Goal: Task Accomplishment & Management: Use online tool/utility

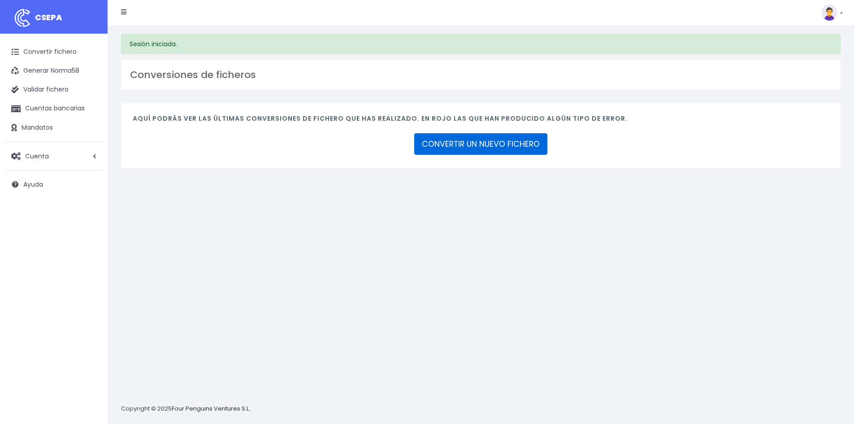
click at [431, 147] on link "CONVERTIR UN NUEVO FICHERO" at bounding box center [480, 144] width 133 height 22
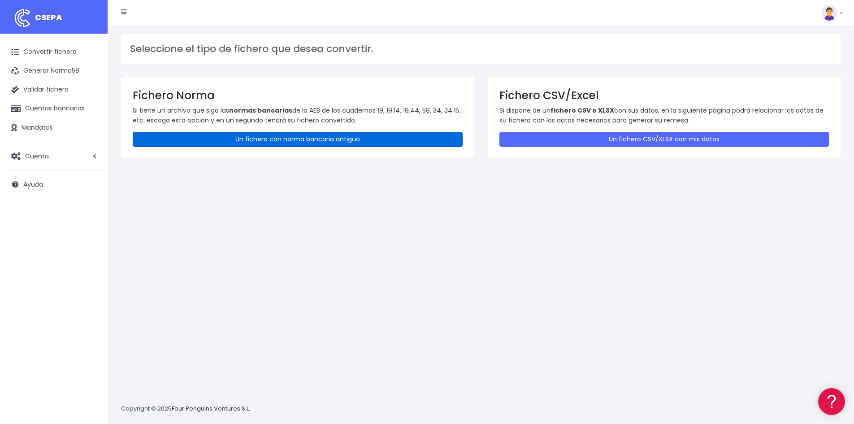
click at [262, 136] on link "Un fichero con norma bancaria antiguo" at bounding box center [298, 139] width 330 height 15
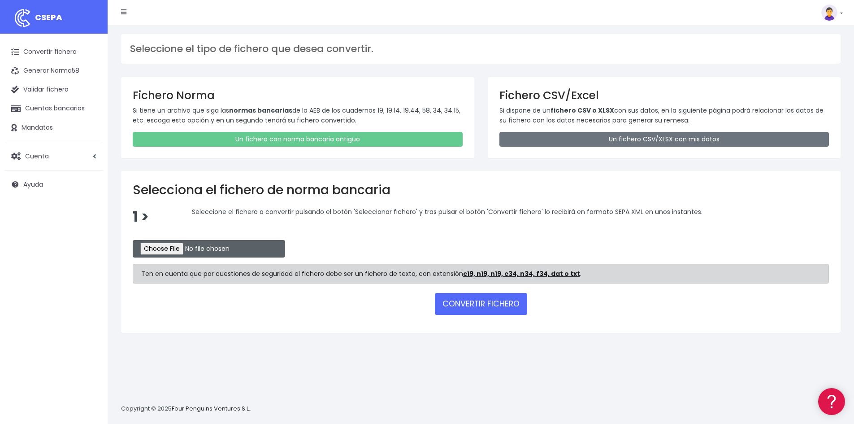
click at [172, 244] on input "file" at bounding box center [209, 248] width 153 height 17
type input "C:\fakepath\SANOSTRA.1.q19"
click at [482, 304] on button "CONVERTIR FICHERO" at bounding box center [481, 304] width 92 height 22
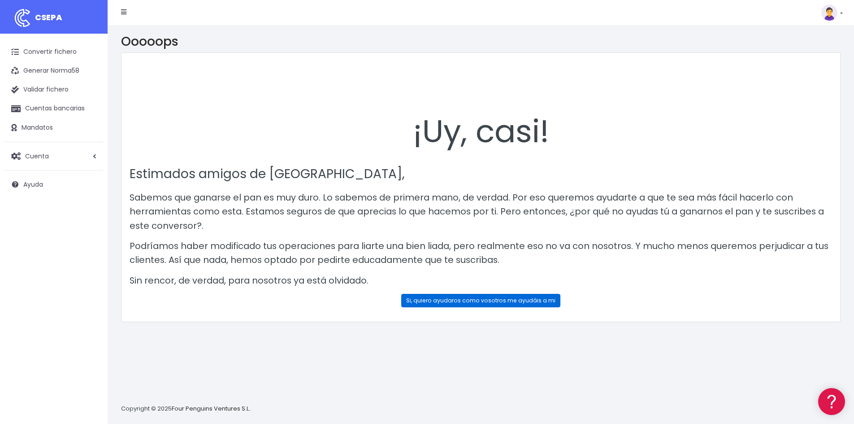
click at [482, 304] on link "Si, quiero ayudaros como vosotros me ayudáis a mi" at bounding box center [480, 300] width 159 height 13
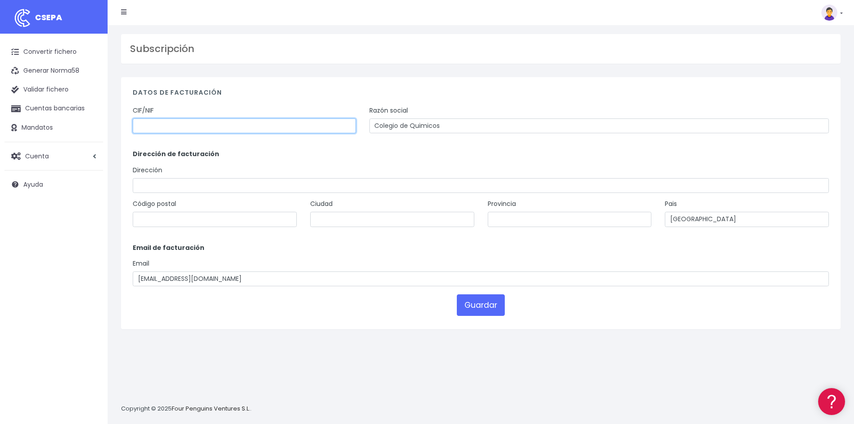
click at [227, 124] on input "text" at bounding box center [244, 125] width 223 height 15
type input "q"
type input "Q5755007A"
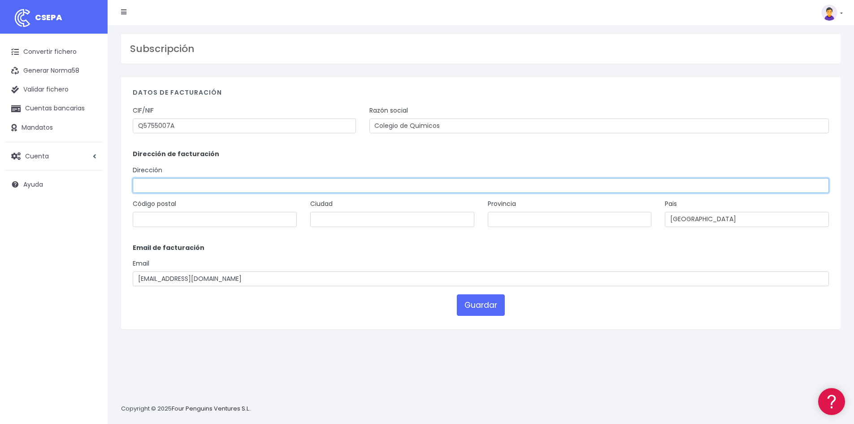
click at [244, 189] on input "text" at bounding box center [481, 185] width 697 height 15
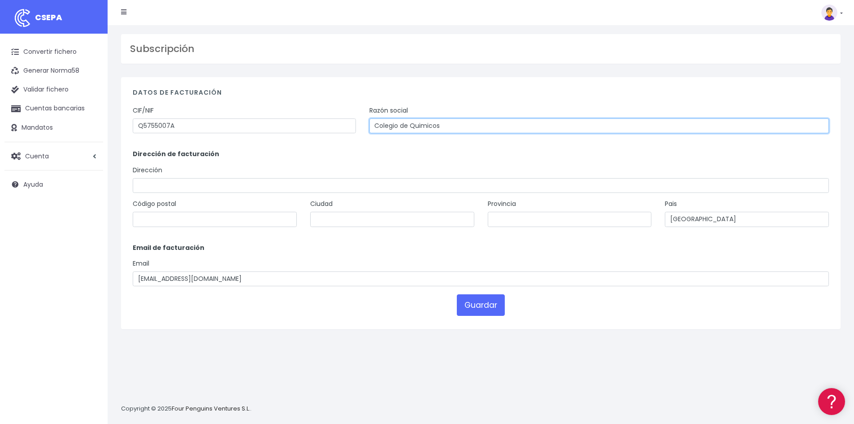
click at [474, 123] on input "Colegio de Quimicos" at bounding box center [600, 125] width 460 height 15
type input "Colegio de Quimicos de las [GEOGRAPHIC_DATA]"
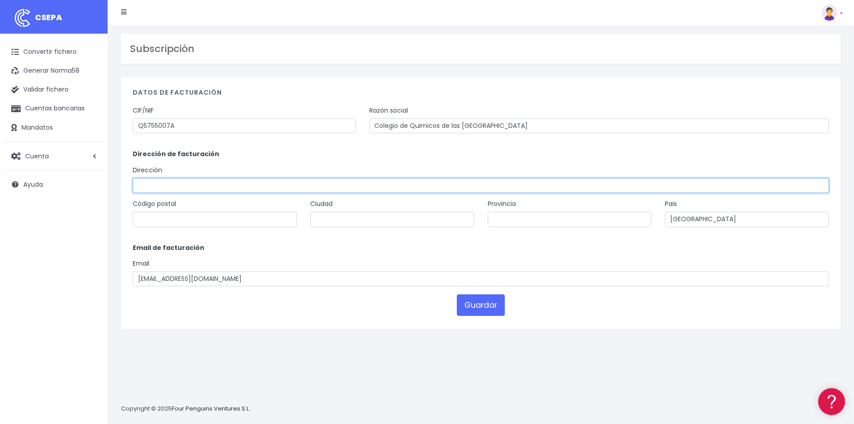
click at [346, 182] on input "text" at bounding box center [481, 185] width 697 height 15
type input "j"
type input "c"
type input "C/[PERSON_NAME] 8 Bajos B"
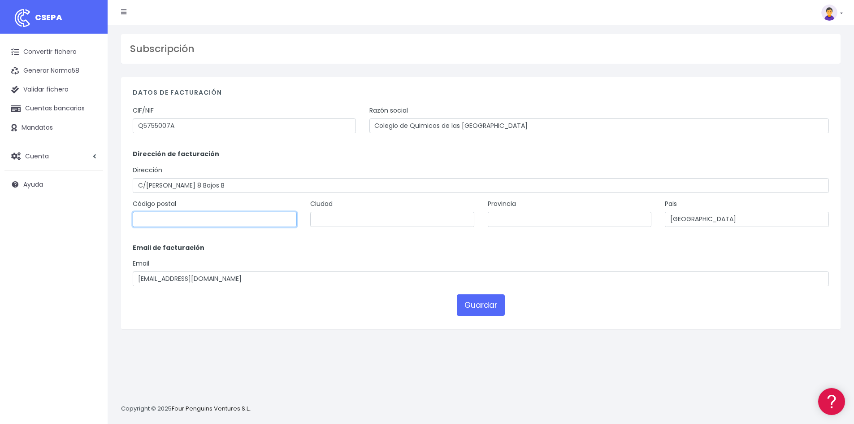
click at [235, 222] on input "text" at bounding box center [215, 219] width 164 height 15
type input "07006"
click at [368, 222] on input "text" at bounding box center [392, 219] width 164 height 15
type input "Palma"
drag, startPoint x: 505, startPoint y: 222, endPoint x: 512, endPoint y: 221, distance: 6.9
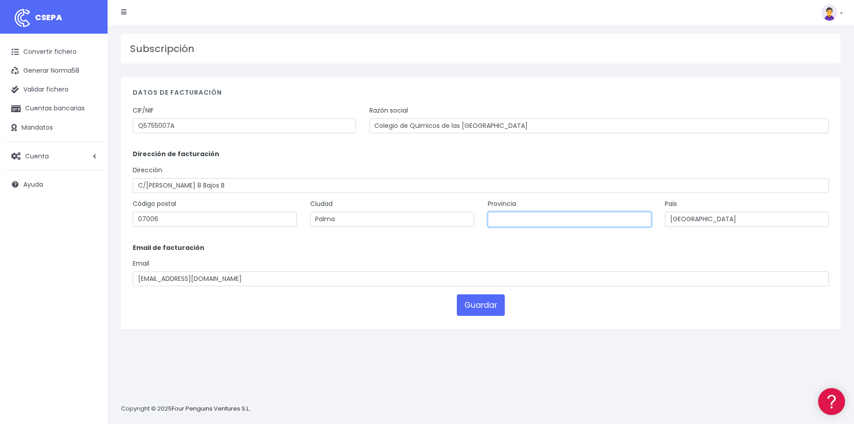
click at [506, 222] on input "text" at bounding box center [570, 219] width 164 height 15
type input "[GEOGRAPHIC_DATA]"
click at [502, 301] on button "Guardar" at bounding box center [481, 305] width 48 height 22
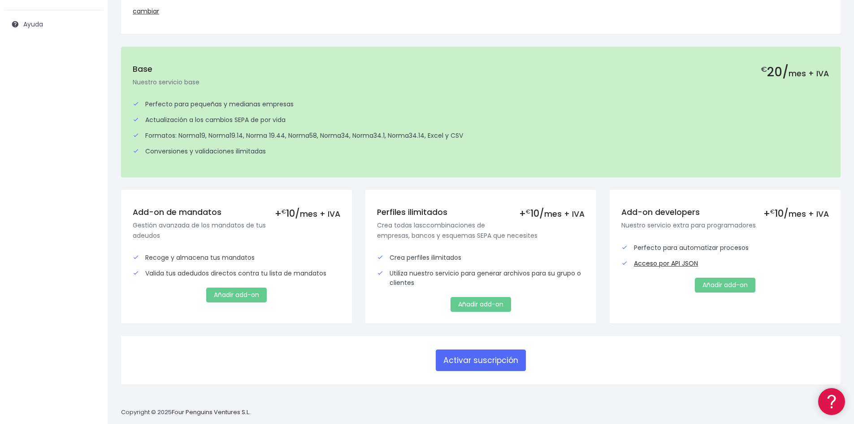
scroll to position [172, 0]
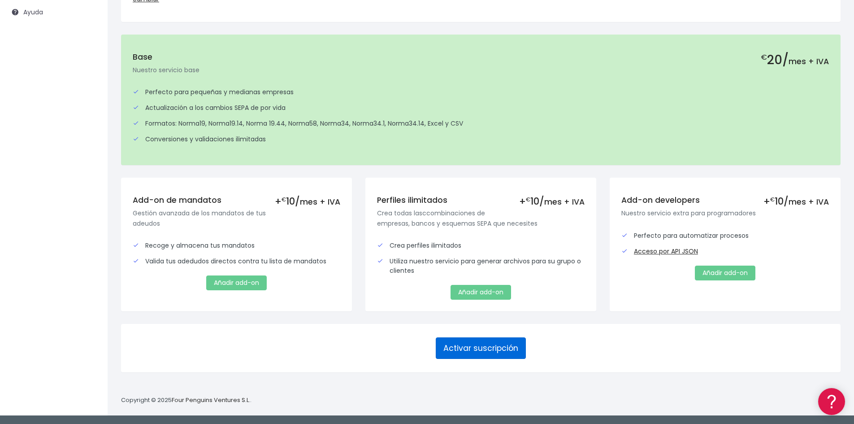
click at [491, 349] on button "Activar suscripción" at bounding box center [481, 348] width 90 height 22
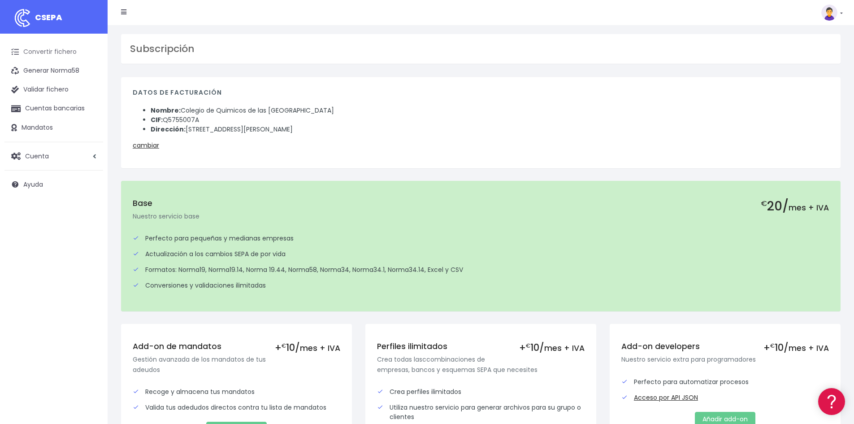
click at [57, 53] on link "Convertir fichero" at bounding box center [53, 52] width 99 height 19
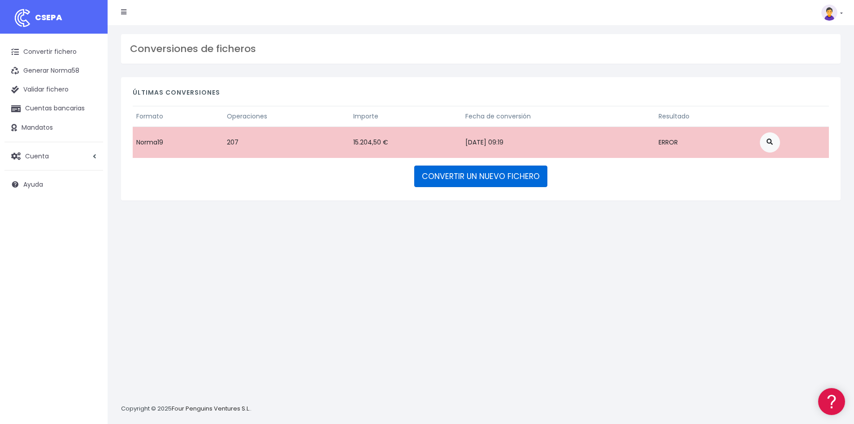
click at [468, 176] on link "CONVERTIR UN NUEVO FICHERO" at bounding box center [480, 177] width 133 height 22
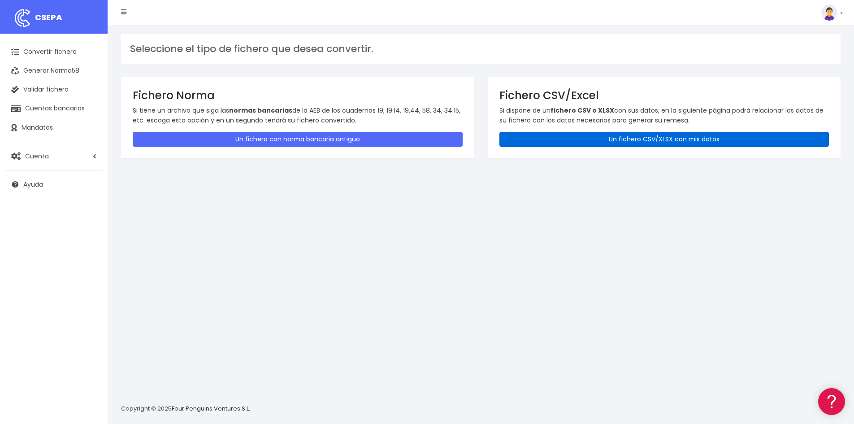
click at [574, 144] on link "Un fichero CSV/XLSX con mis datos" at bounding box center [665, 139] width 330 height 15
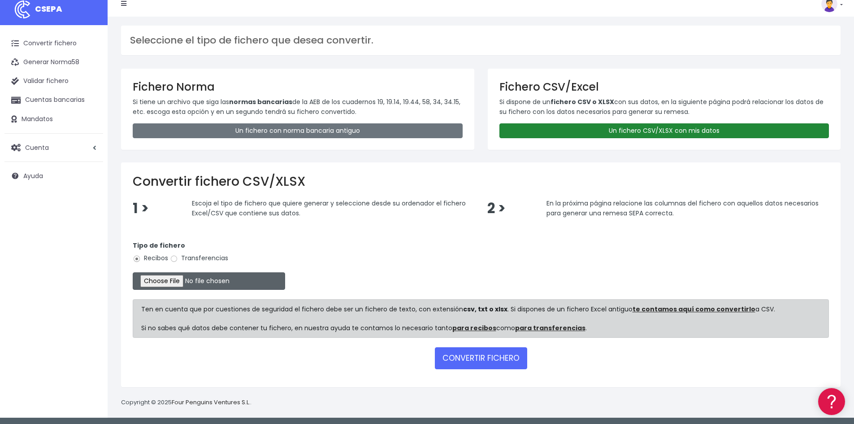
scroll to position [11, 0]
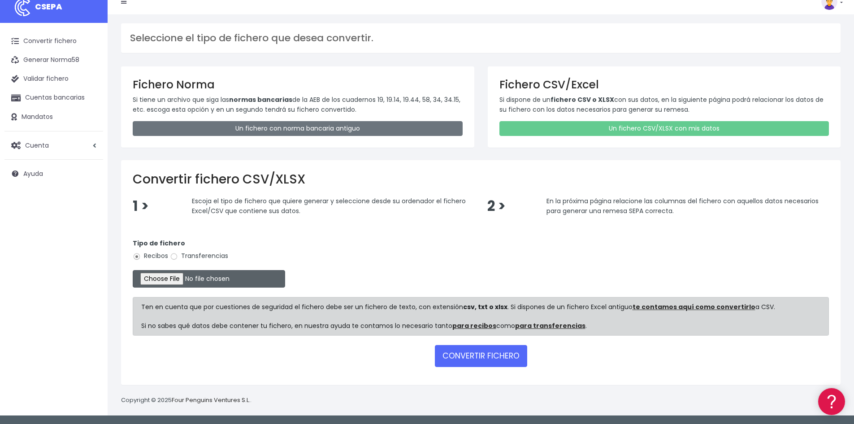
click at [174, 281] on input "file" at bounding box center [209, 278] width 153 height 17
type input "C:\fakepath\SANOSTRA.1.q19"
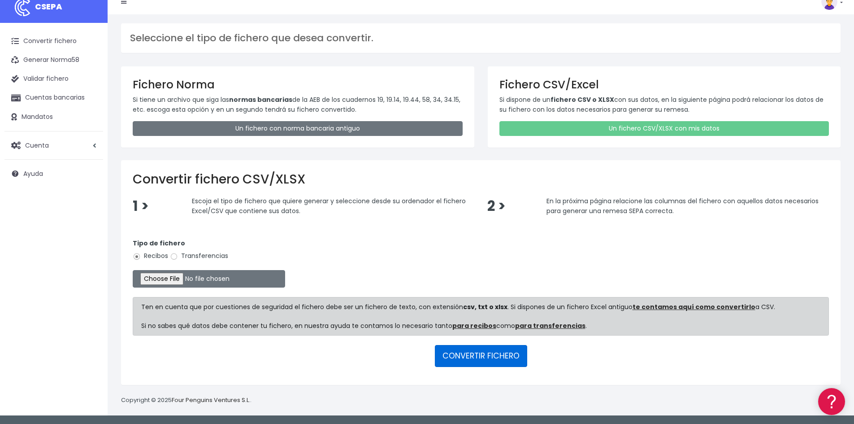
click at [479, 358] on button "CONVERTIR FICHERO" at bounding box center [481, 356] width 92 height 22
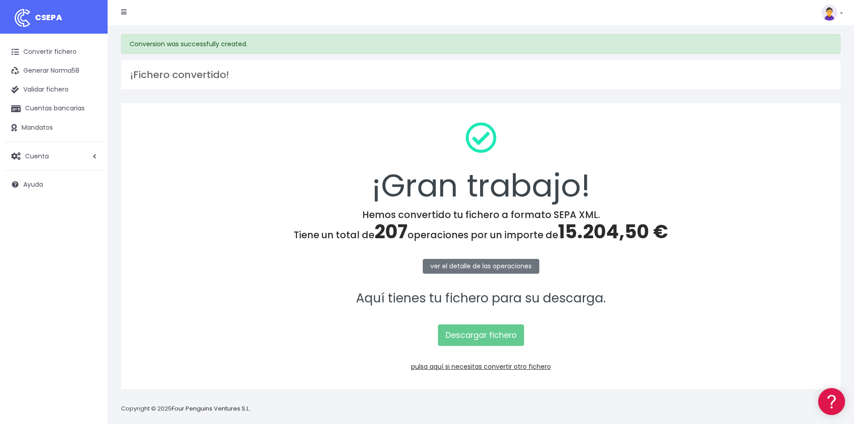
scroll to position [9, 0]
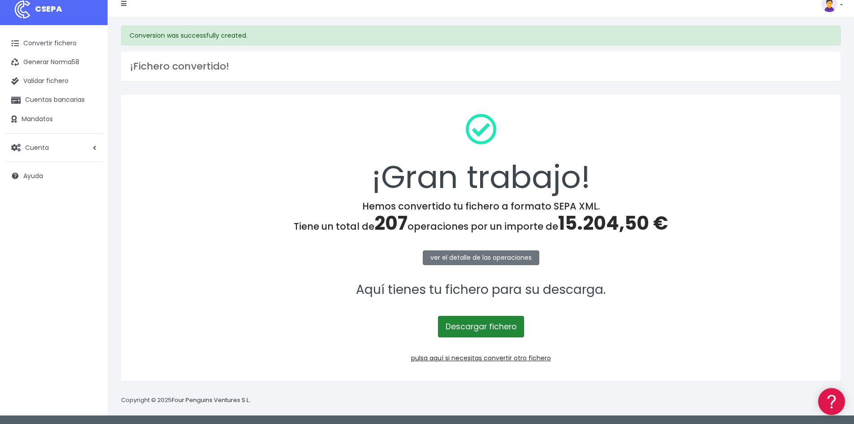
click at [465, 323] on link "Descargar fichero" at bounding box center [481, 327] width 86 height 22
click at [524, 259] on link "ver el detalle de las operaciones" at bounding box center [481, 257] width 117 height 15
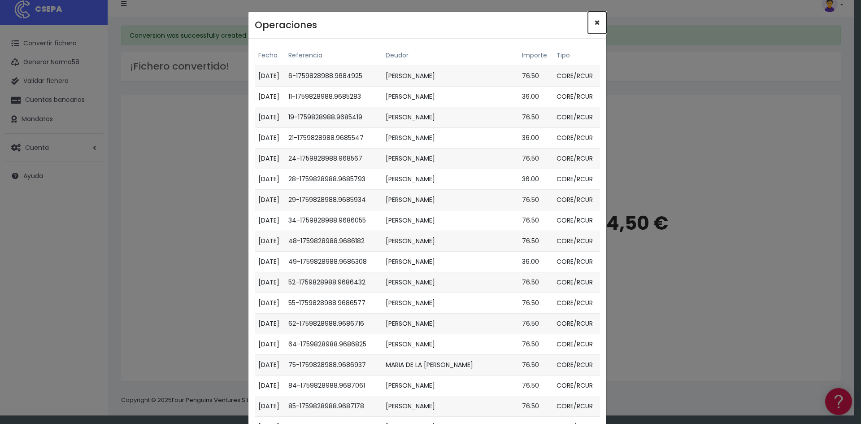
click at [590, 26] on button "×" at bounding box center [597, 23] width 18 height 22
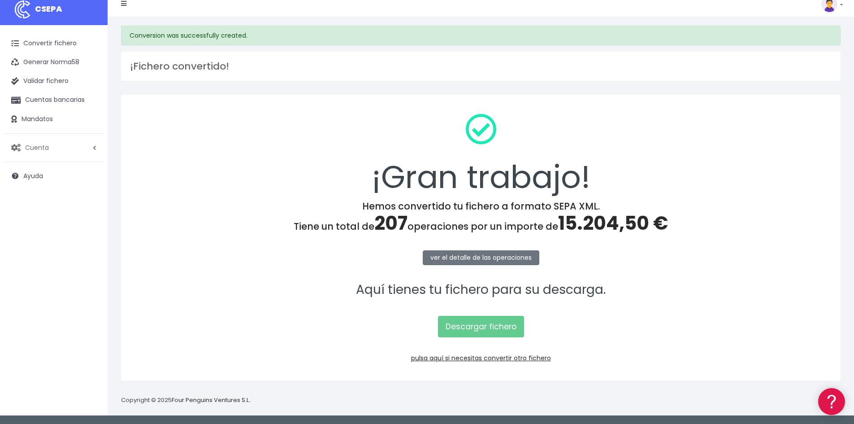
click at [55, 144] on link "Cuenta" at bounding box center [53, 147] width 99 height 19
click at [37, 188] on link "Suscripción" at bounding box center [58, 185] width 89 height 16
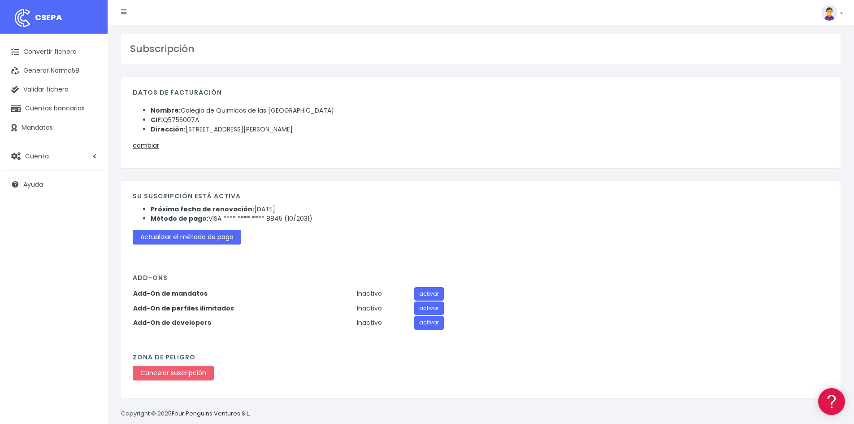
scroll to position [13, 0]
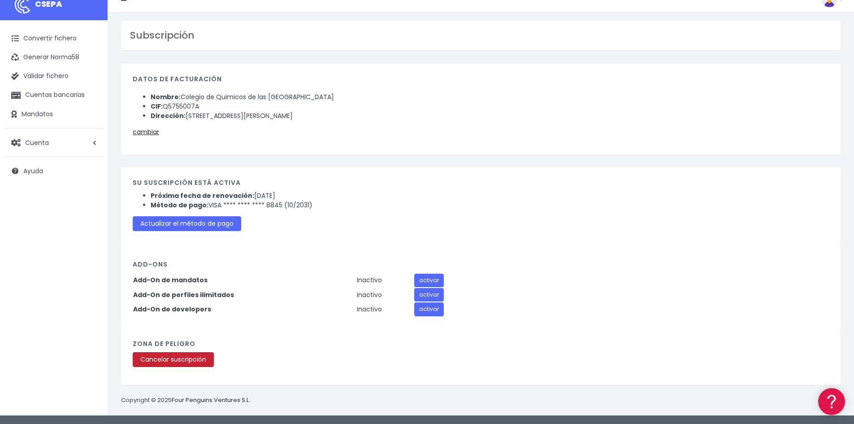
click at [200, 360] on link "Cancelar suscripción" at bounding box center [173, 359] width 81 height 15
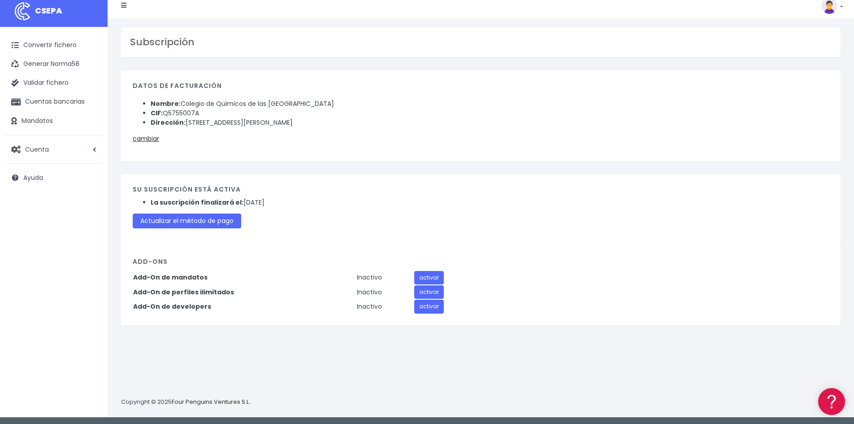
scroll to position [9, 0]
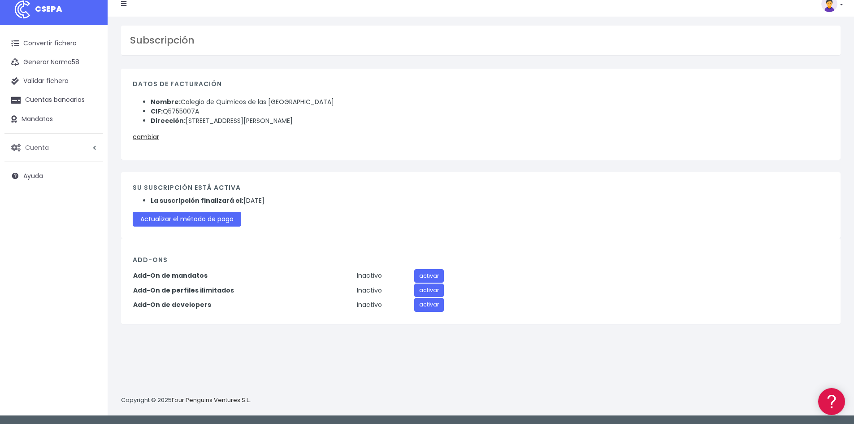
click at [54, 147] on link "Cuenta" at bounding box center [53, 147] width 99 height 19
click at [34, 198] on link "Facturación" at bounding box center [58, 201] width 89 height 16
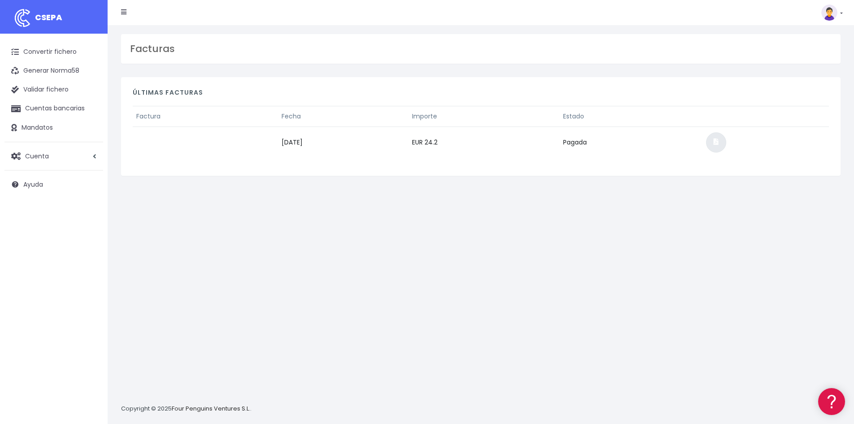
click at [724, 143] on link at bounding box center [716, 142] width 20 height 20
click at [25, 157] on link "Cuenta" at bounding box center [53, 156] width 99 height 19
click at [32, 192] on link "Suscripción" at bounding box center [58, 194] width 89 height 16
